Goal: Task Accomplishment & Management: Complete application form

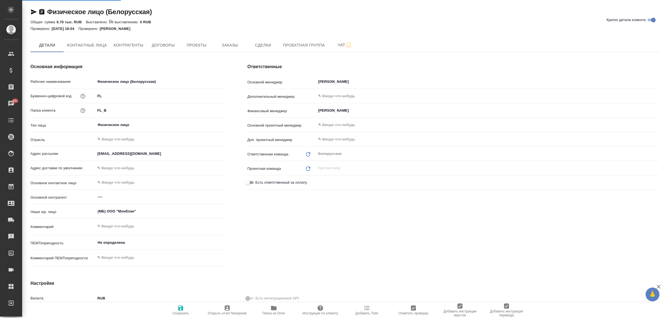
select select "RU"
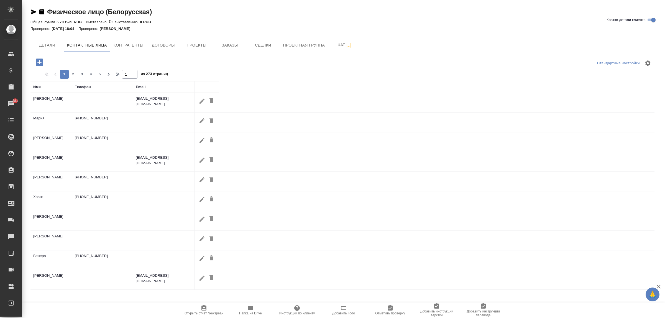
click at [89, 88] on div "Телефон" at bounding box center [83, 87] width 16 height 6
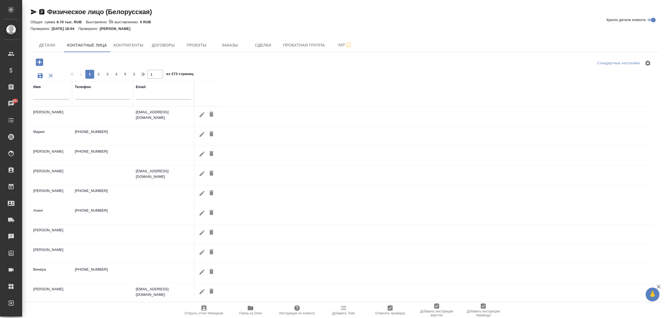
click at [89, 102] on div at bounding box center [102, 97] width 55 height 14
click at [89, 98] on input "text" at bounding box center [102, 96] width 55 height 7
paste input "[PHONE_NUMBER]"
type input "[PHONE_NUMBER]"
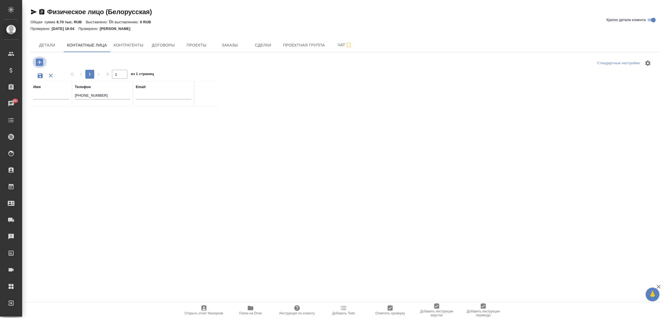
click at [40, 64] on icon "button" at bounding box center [39, 61] width 7 height 7
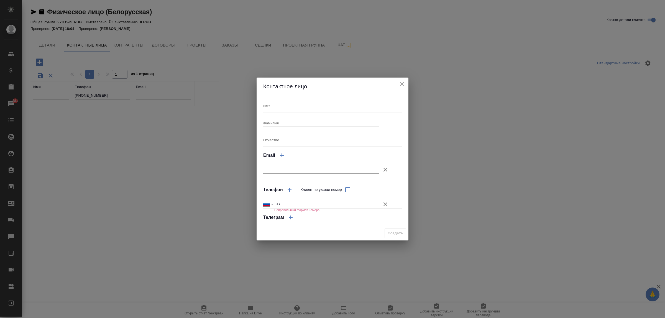
click at [292, 208] on h6 "Неправильный формат номера" at bounding box center [296, 209] width 45 height 3
click at [292, 204] on input "+7" at bounding box center [326, 204] width 104 height 8
paste input "79168330060"
select select "KZ"
type input "+7 79168330060"
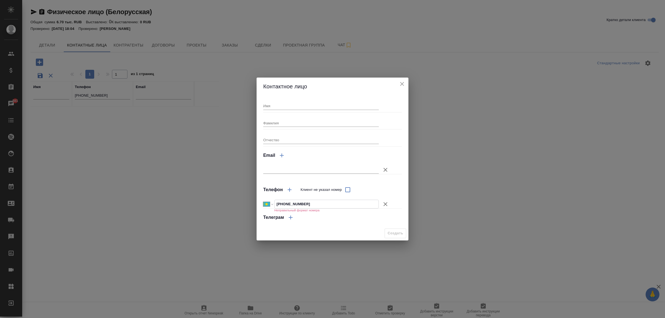
click at [283, 203] on input "+7 79168330060" at bounding box center [327, 204] width 104 height 8
select select "RU"
type input "[PHONE_NUMBER]"
click at [292, 107] on input "Имя" at bounding box center [321, 106] width 116 height 8
paste input "[PERSON_NAME]"
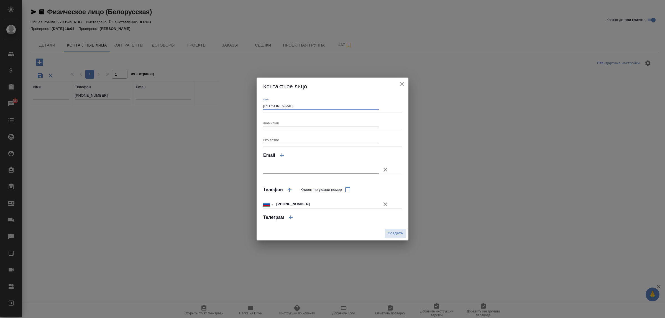
drag, startPoint x: 271, startPoint y: 106, endPoint x: 298, endPoint y: 106, distance: 27.4
click at [298, 106] on input "[PERSON_NAME]" at bounding box center [321, 106] width 116 height 8
click at [269, 106] on input "[PERSON_NAME]" at bounding box center [321, 106] width 116 height 8
type input "[PERSON_NAME]"
click at [392, 234] on span "Создать" at bounding box center [396, 233] width 16 height 6
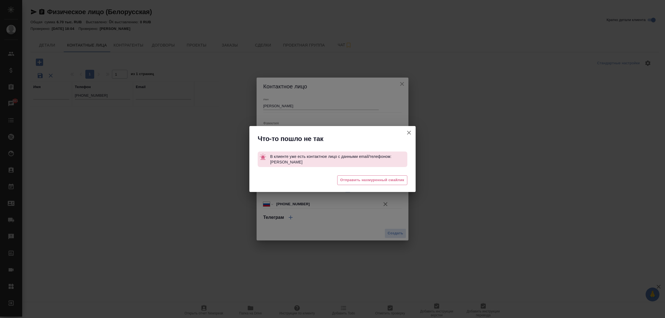
drag, startPoint x: 270, startPoint y: 163, endPoint x: 334, endPoint y: 163, distance: 63.7
click at [334, 163] on p "В клиенте уже есть контактное лицо с данными email/телефоном: [PERSON_NAME]" at bounding box center [338, 160] width 137 height 16
copy span "[PERSON_NAME]"
click at [411, 132] on icon "button" at bounding box center [409, 132] width 7 height 7
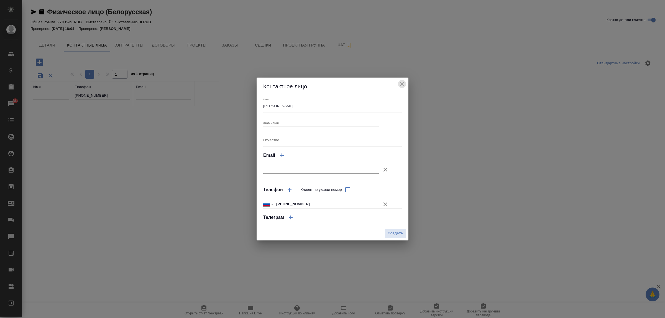
click at [406, 27] on icon "close" at bounding box center [409, 23] width 7 height 7
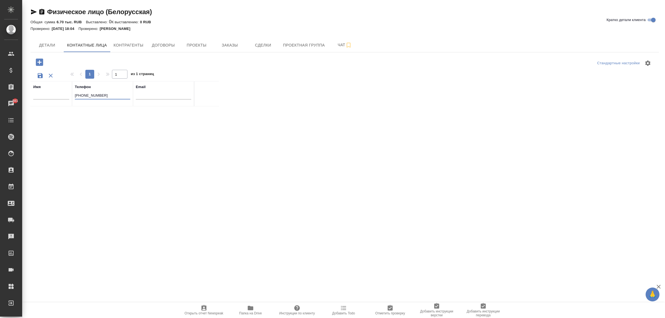
drag, startPoint x: 120, startPoint y: 94, endPoint x: 39, endPoint y: 83, distance: 81.1
click at [39, 83] on tr "Имя Телефон +7 916 833 00 60 Email" at bounding box center [124, 93] width 188 height 25
click at [42, 89] on div "Имя" at bounding box center [51, 87] width 36 height 6
click at [43, 93] on input "text" at bounding box center [51, 96] width 36 height 7
paste input "[PERSON_NAME]"
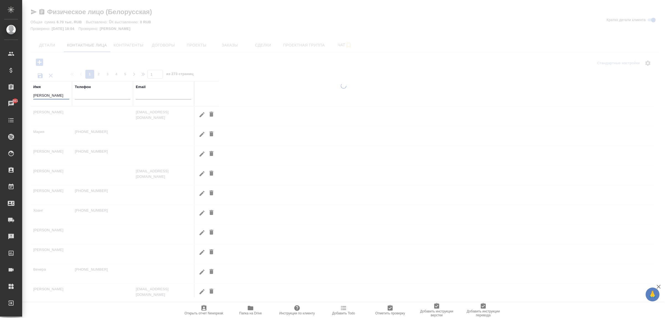
type input "[PERSON_NAME]"
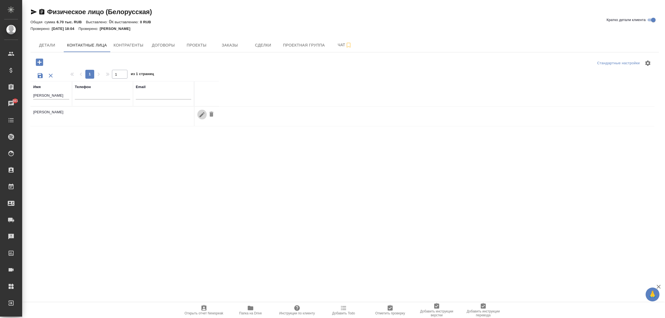
click at [199, 116] on icon "button" at bounding box center [202, 114] width 7 height 7
type input "Софья"
type input "Коретникова"
checkbox input "true"
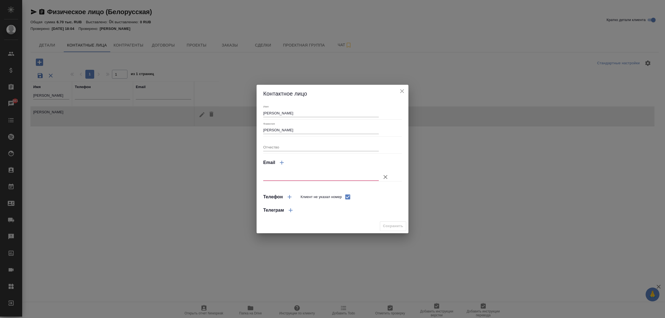
click at [281, 177] on input "text" at bounding box center [321, 177] width 116 height 8
click at [406, 151] on div "Имя Софья Фамилия Коретникова Отчество Email Телефон Клиент не указал номер Тел…" at bounding box center [333, 161] width 152 height 116
click at [406, 27] on icon "close" at bounding box center [409, 23] width 7 height 7
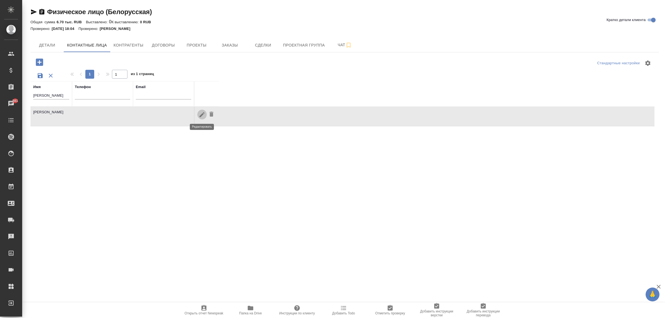
click at [201, 118] on icon "button" at bounding box center [202, 114] width 7 height 7
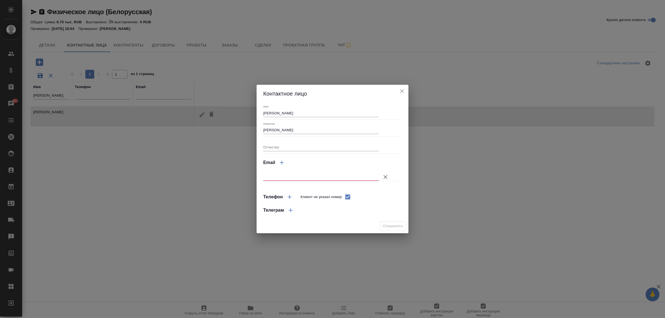
click at [317, 171] on div at bounding box center [332, 174] width 139 height 10
click at [319, 179] on input "text" at bounding box center [321, 177] width 116 height 8
drag, startPoint x: 319, startPoint y: 179, endPoint x: 334, endPoint y: 172, distance: 16.5
click at [319, 179] on input "text" at bounding box center [321, 177] width 116 height 8
click at [381, 162] on div "Email" at bounding box center [332, 162] width 139 height 13
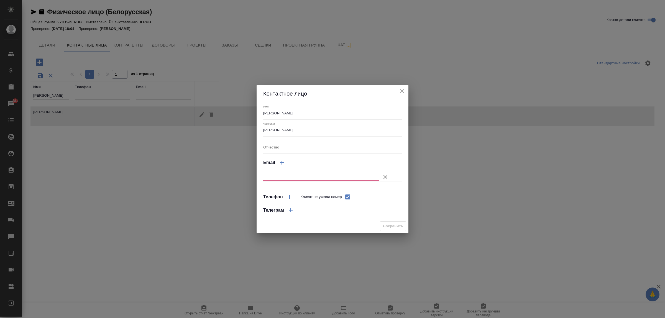
click at [330, 179] on input "text" at bounding box center [321, 177] width 116 height 8
click at [395, 146] on div "Имя Софья Фамилия Коретникова Отчество Email Телефон Клиент не указал номер Тел…" at bounding box center [332, 161] width 139 height 112
click at [405, 27] on button "close" at bounding box center [409, 23] width 8 height 8
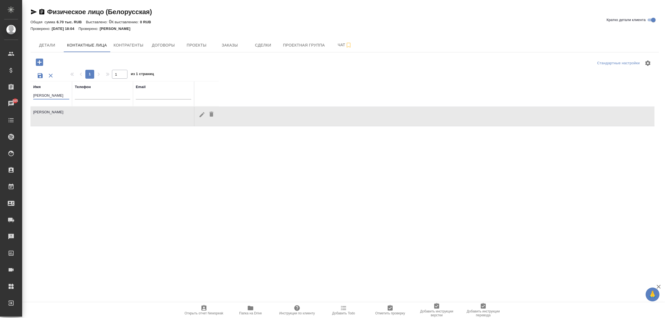
click at [44, 98] on input "[PERSON_NAME]" at bounding box center [51, 96] width 36 height 7
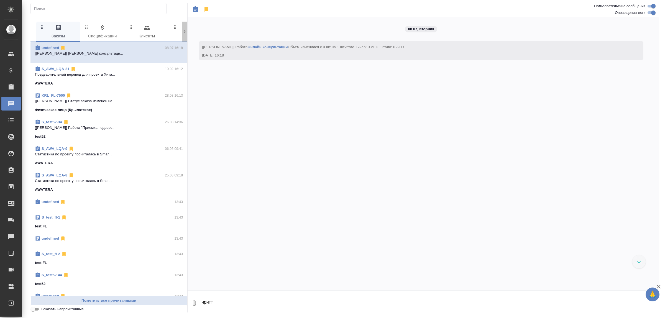
click at [182, 36] on div at bounding box center [185, 32] width 6 height 20
click at [160, 33] on span "99+ Мессенджеры" at bounding box center [160, 31] width 38 height 15
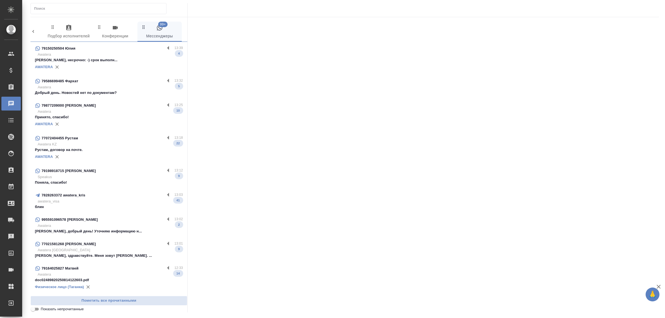
click at [111, 10] on input "text" at bounding box center [100, 9] width 132 height 8
paste input "[PERSON_NAME]"
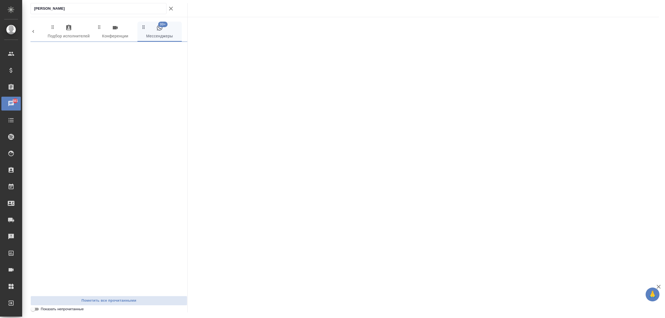
type input "[PERSON_NAME]"
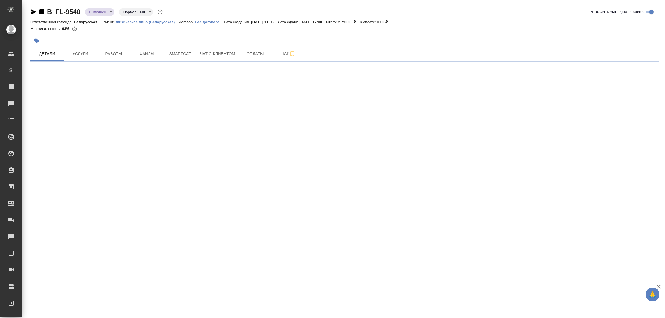
select select "RU"
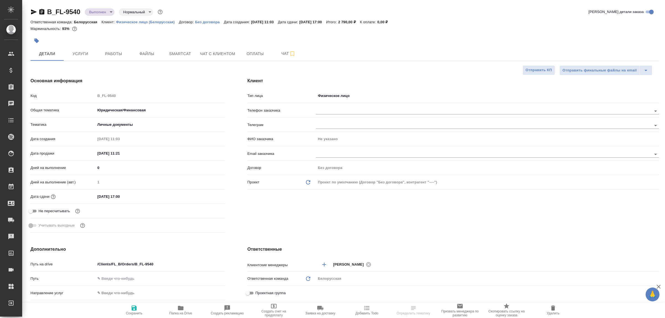
type textarea "x"
click at [365, 110] on input "text" at bounding box center [474, 110] width 317 height 7
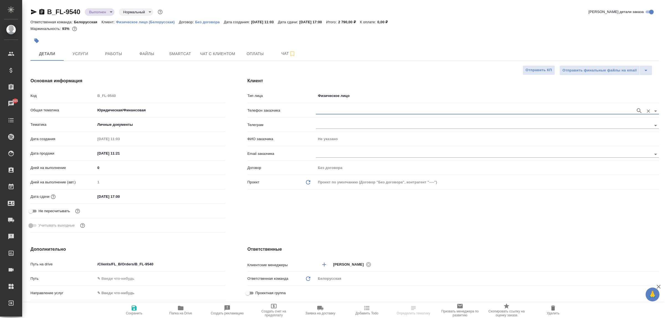
click at [336, 134] on div "ФИО заказчика Не указано" at bounding box center [452, 139] width 411 height 10
click at [329, 113] on input "text" at bounding box center [474, 110] width 317 height 7
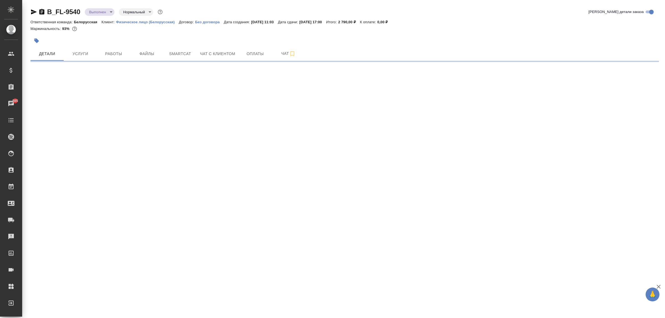
select select "RU"
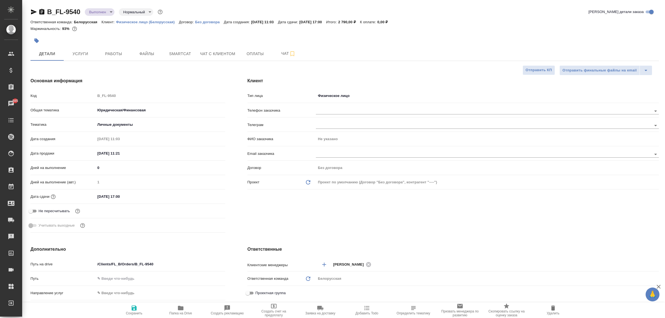
type textarea "x"
click at [326, 114] on input "text" at bounding box center [474, 110] width 317 height 7
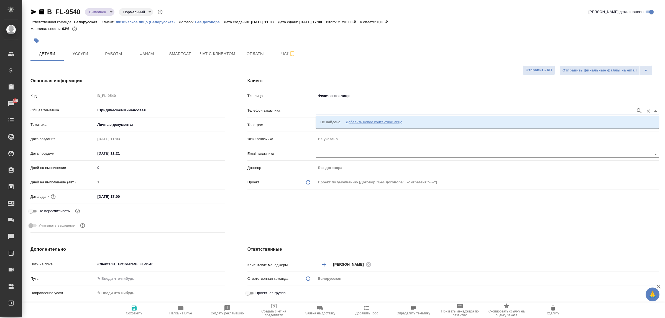
paste input "[PHONE_NUMBER]"
type input "[PHONE_NUMBER]"
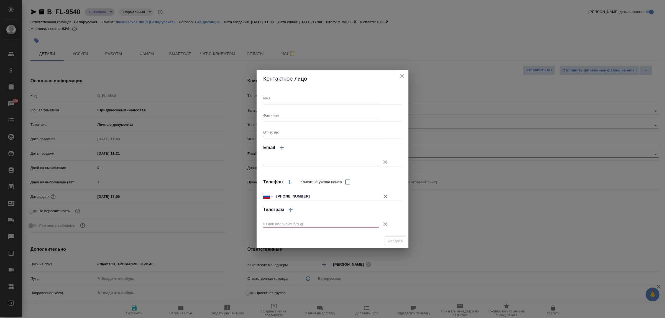
click at [405, 80] on div "Контактное лицо" at bounding box center [333, 79] width 152 height 18
click at [400, 76] on icon "close" at bounding box center [402, 76] width 7 height 7
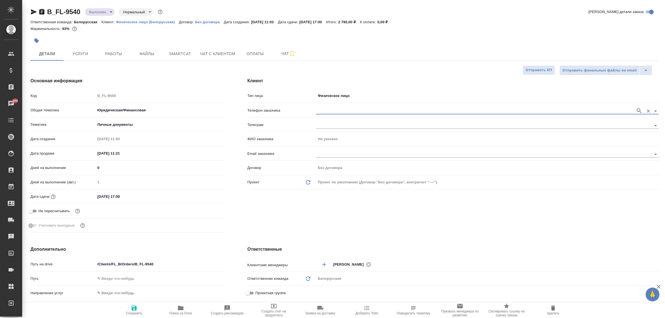
paste input "[PHONE_NUMBER]"
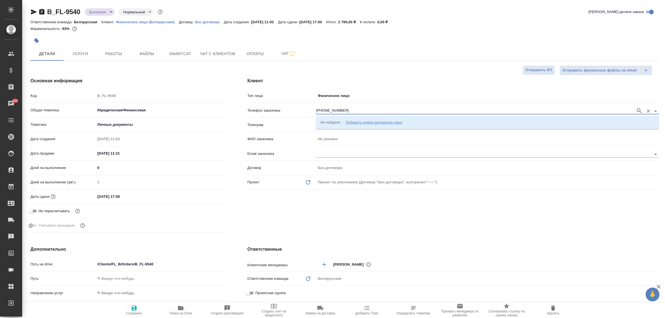
type input "[PHONE_NUMBER]"
click at [375, 119] on div "Добавить новое контактное лицо" at bounding box center [374, 122] width 57 height 6
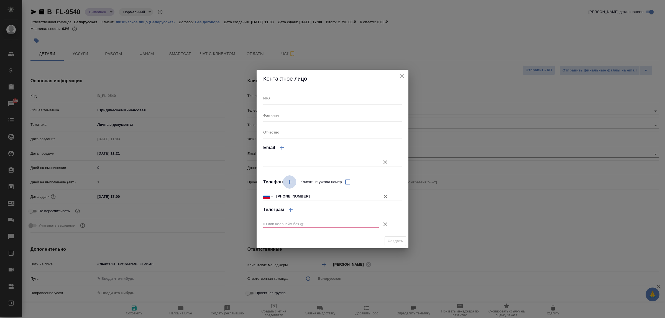
click at [290, 183] on icon "button" at bounding box center [289, 182] width 7 height 7
select select "RU"
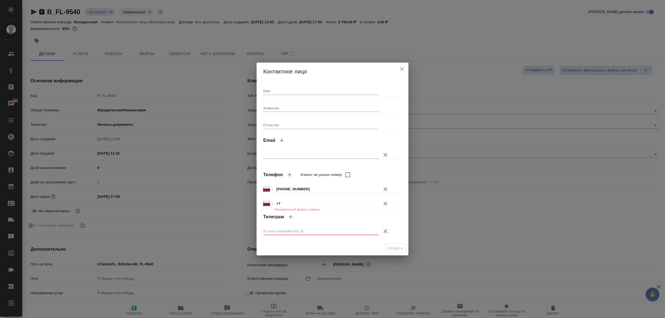
click at [386, 204] on icon "button" at bounding box center [385, 203] width 7 height 7
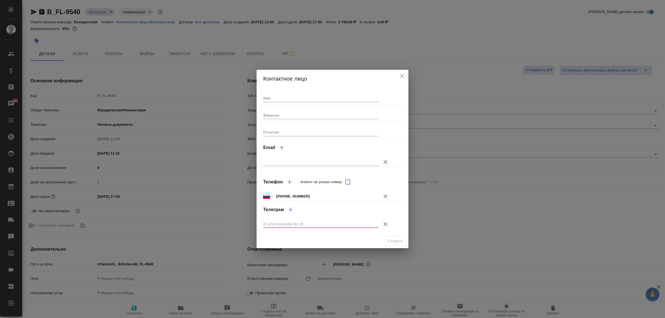
click at [281, 95] on input "Имя" at bounding box center [321, 98] width 116 height 8
paste input "[PERSON_NAME]"
type input "[PERSON_NAME]"
click at [327, 224] on input "text" at bounding box center [321, 224] width 116 height 8
click at [386, 225] on icon "button" at bounding box center [385, 224] width 7 height 7
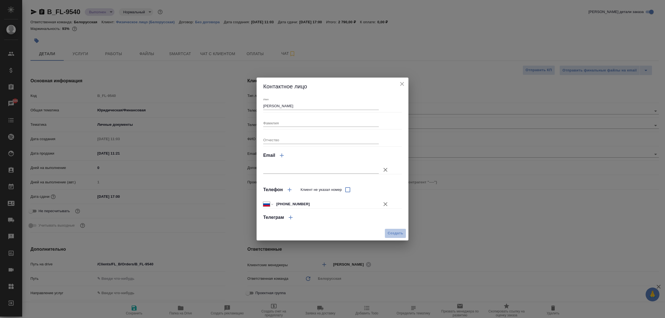
click at [391, 233] on span "Создать" at bounding box center [396, 233] width 16 height 6
type textarea "x"
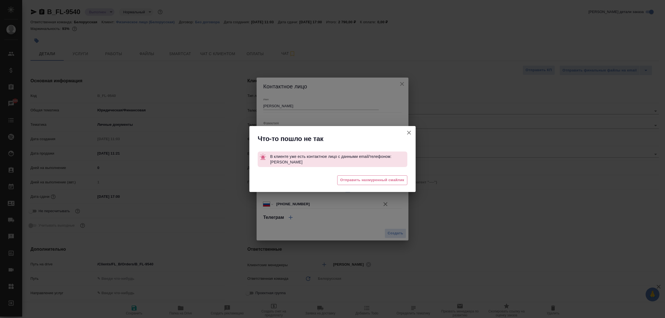
click at [307, 153] on p "В клиенте уже есть контактное лицо с данными email/телефоном: [PERSON_NAME]" at bounding box center [338, 160] width 137 height 16
type textarea "x"
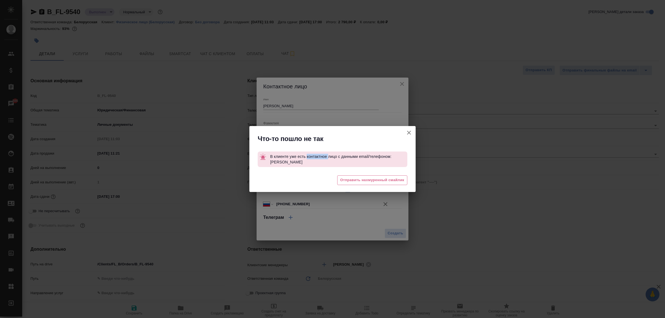
type textarea "x"
drag, startPoint x: 270, startPoint y: 161, endPoint x: 321, endPoint y: 161, distance: 50.1
click at [321, 161] on p "В клиенте уже есть контактное лицо с данными email/телефоном: [PERSON_NAME]" at bounding box center [338, 160] width 137 height 16
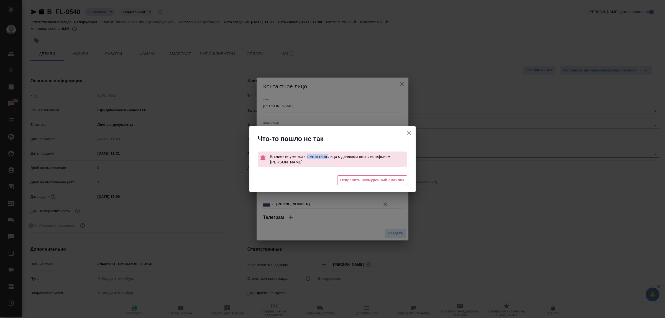
copy span "[PERSON_NAME]"
type textarea "x"
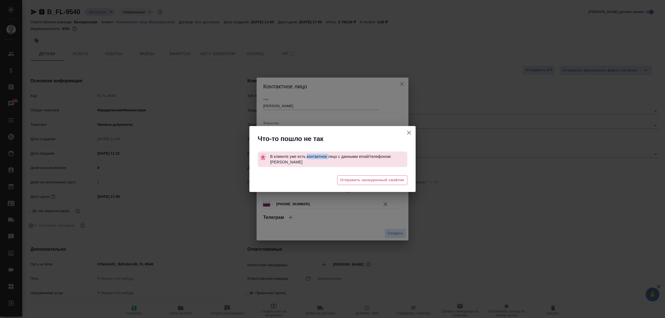
type textarea "x"
click at [411, 132] on icon "button" at bounding box center [409, 132] width 7 height 7
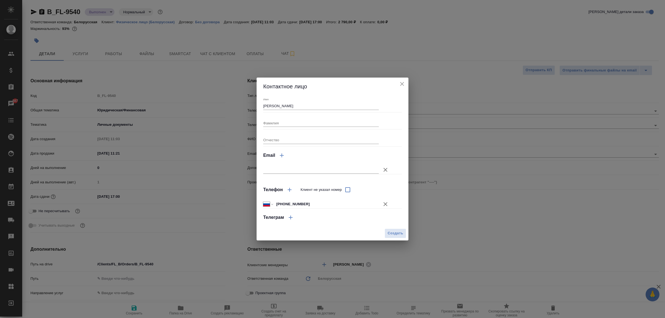
type textarea "x"
drag, startPoint x: 404, startPoint y: 82, endPoint x: 317, endPoint y: 61, distance: 89.6
click at [403, 82] on icon "close" at bounding box center [402, 84] width 7 height 7
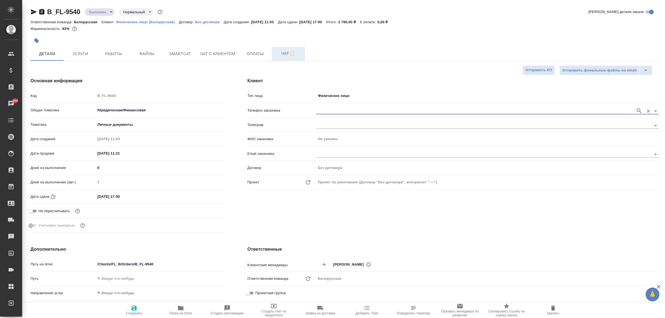
click at [282, 58] on button "Чат" at bounding box center [288, 54] width 33 height 14
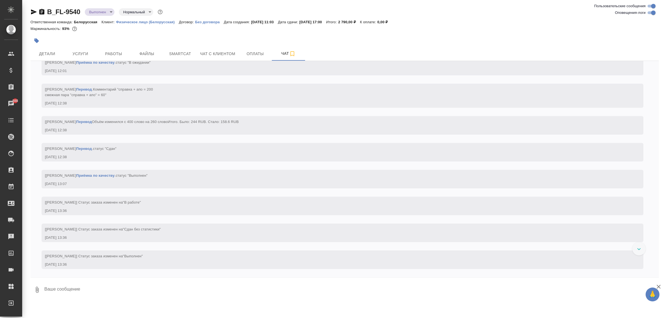
scroll to position [706, 0]
click at [218, 53] on span "Чат с клиентом" at bounding box center [217, 53] width 35 height 7
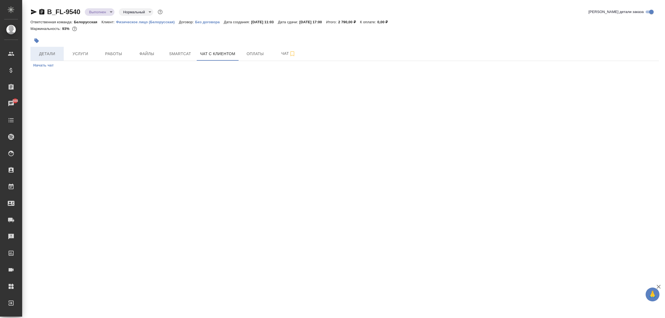
click at [57, 48] on button "Детали" at bounding box center [46, 54] width 33 height 14
select select "RU"
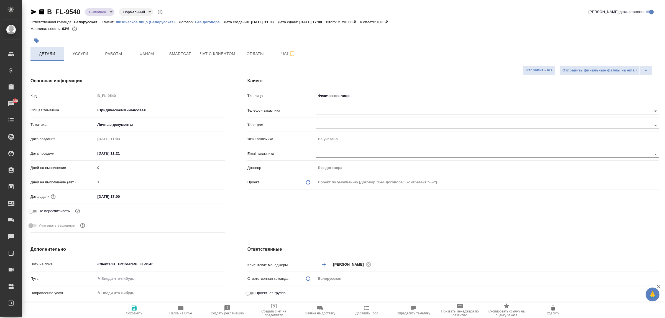
type textarea "x"
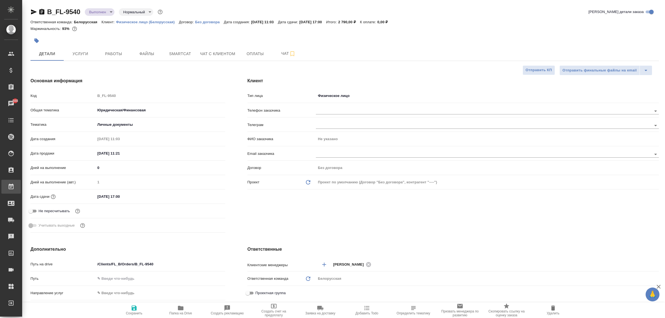
type textarea "x"
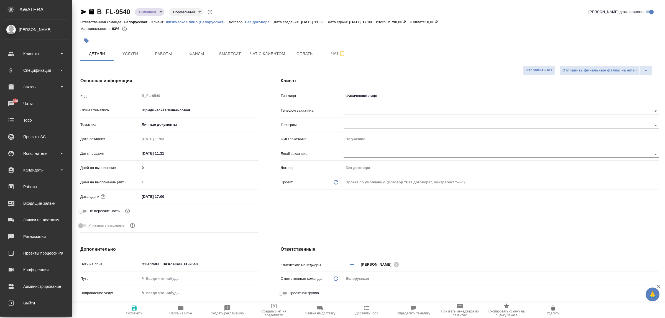
type textarea "x"
